Goal: Task Accomplishment & Management: Manage account settings

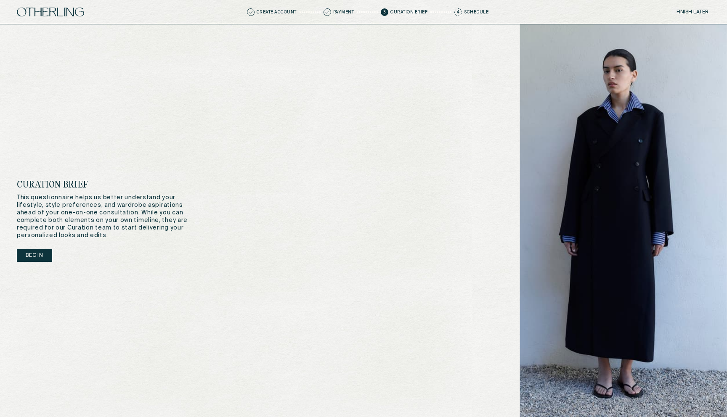
click at [35, 257] on button "Begin" at bounding box center [34, 256] width 35 height 13
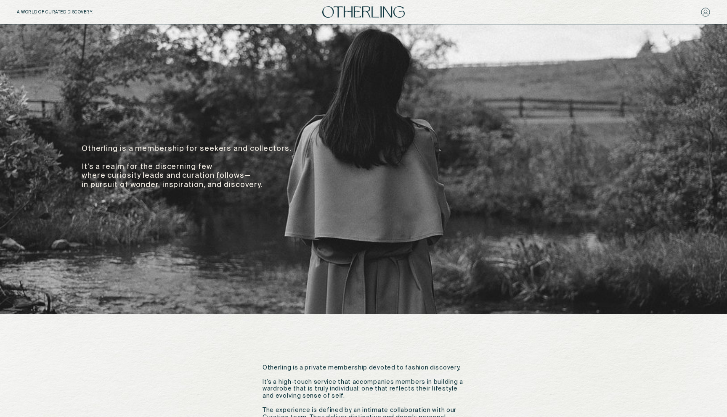
click at [143, 149] on p "Otherling is a membership for seekers and collectors. It’s a realm for the disc…" at bounding box center [208, 167] width 252 height 45
click at [301, 275] on div "Otherling is a membership for seekers and collectors. It’s a realm for the disc…" at bounding box center [363, 169] width 727 height 290
click at [361, 8] on img at bounding box center [363, 11] width 82 height 11
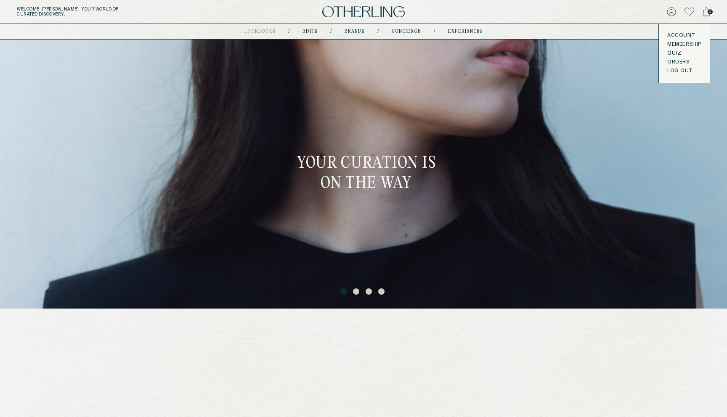
click at [672, 70] on button "LOG OUT" at bounding box center [679, 71] width 25 height 7
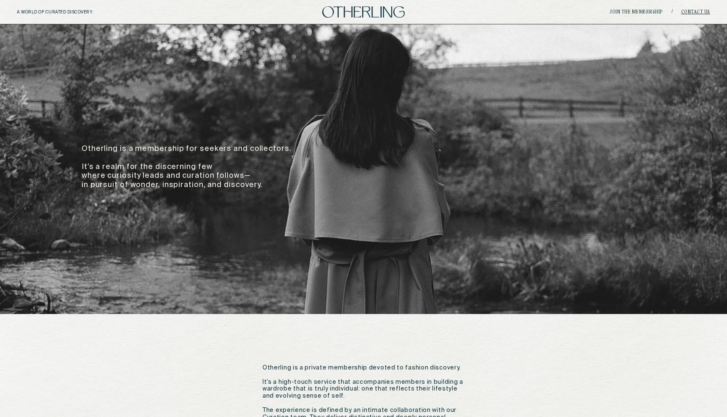
click at [695, 11] on link "Contact Us" at bounding box center [695, 12] width 29 height 5
click at [365, 6] on img at bounding box center [363, 11] width 82 height 11
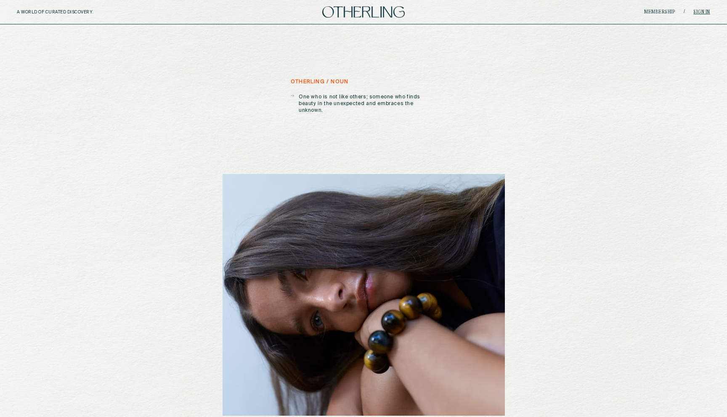
click at [699, 13] on link "Sign in" at bounding box center [701, 12] width 17 height 5
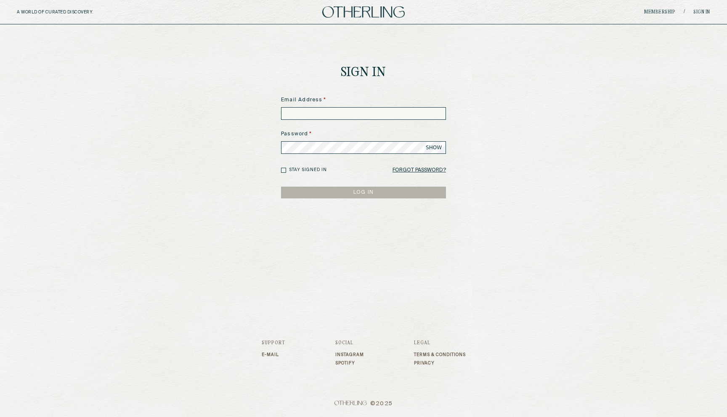
click at [348, 112] on input at bounding box center [363, 113] width 165 height 13
type input "**********"
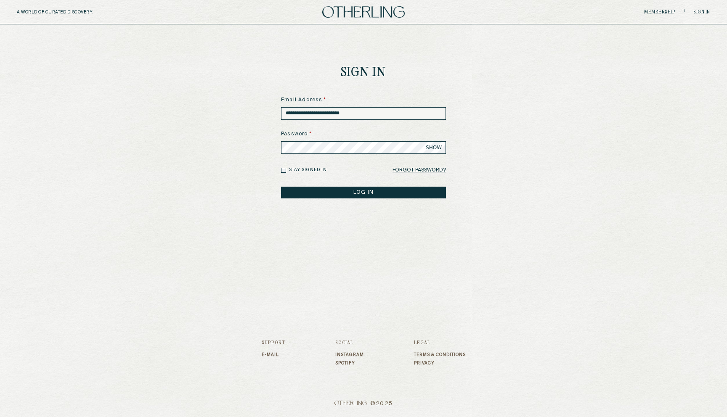
click at [281, 187] on button "LOG IN" at bounding box center [363, 193] width 165 height 12
